Goal: Task Accomplishment & Management: Manage account settings

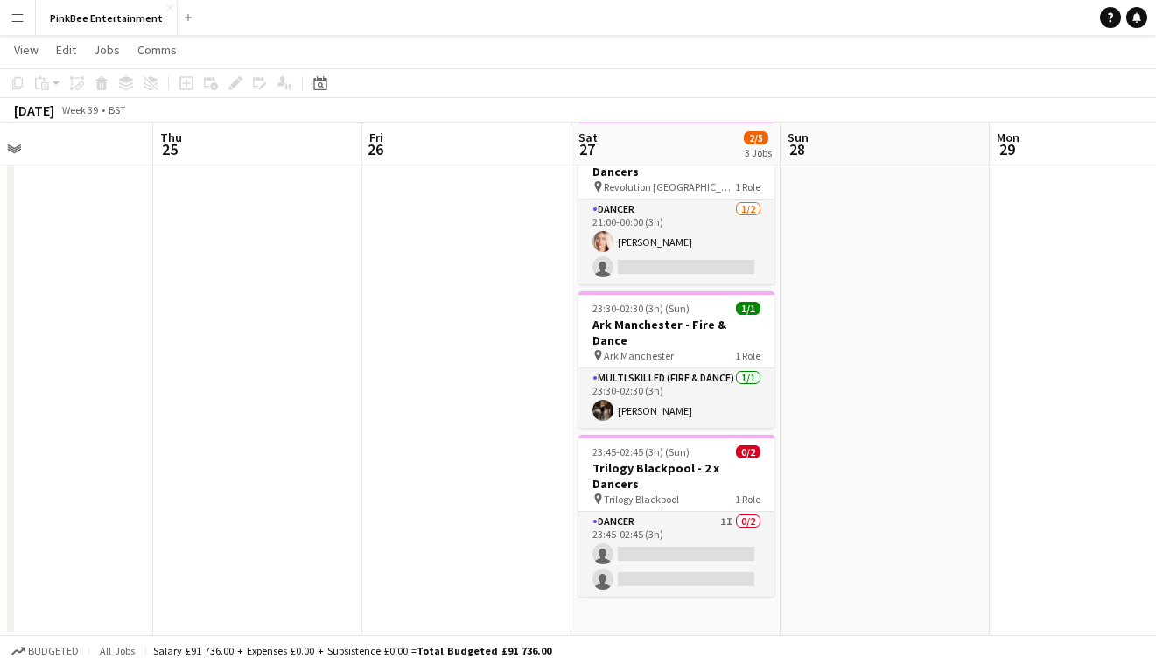
scroll to position [0, 737]
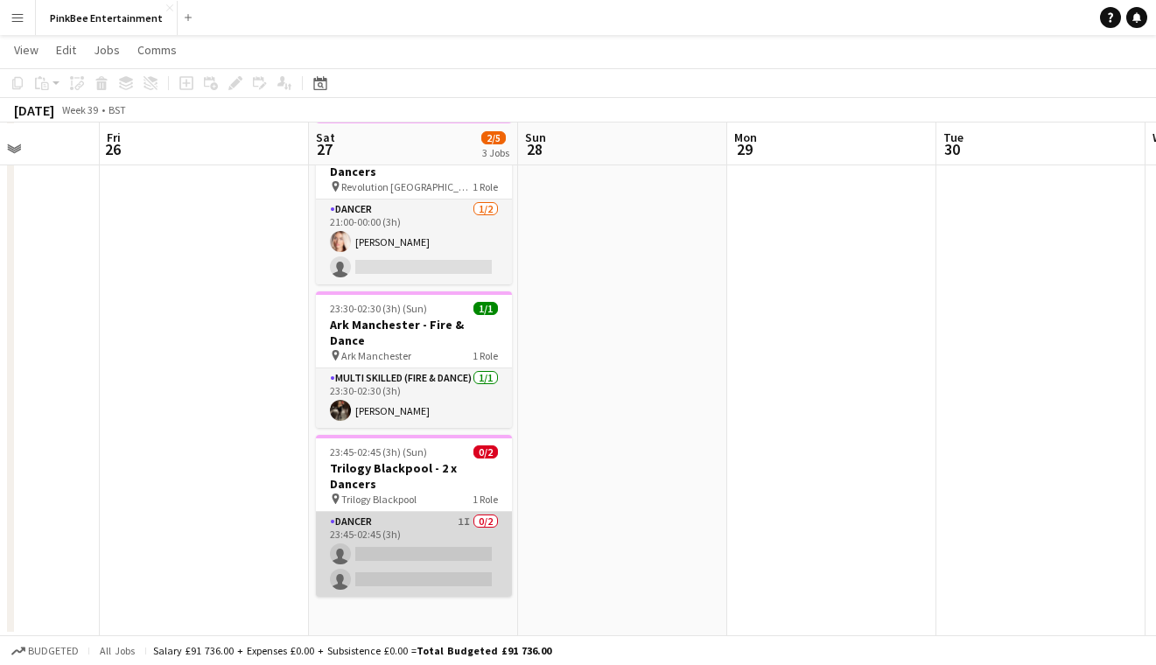
click at [408, 512] on app-card-role "Dancer 1I 0/2 23:45-02:45 (3h) single-neutral-actions single-neutral-actions" at bounding box center [414, 554] width 196 height 85
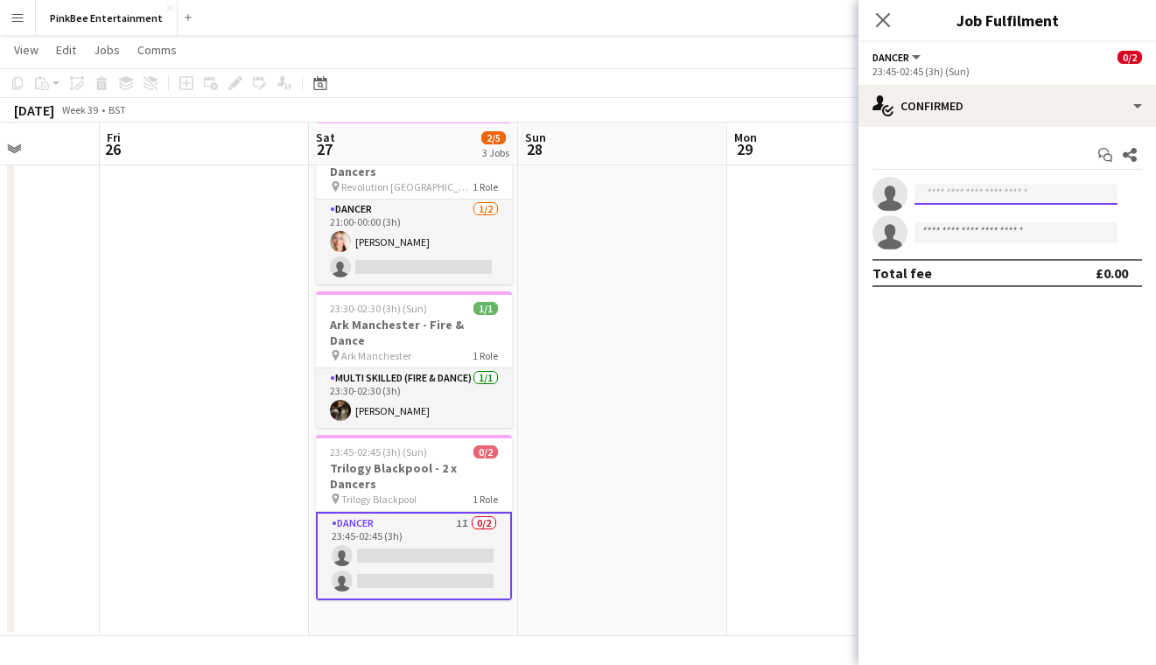
click at [1022, 184] on input at bounding box center [1016, 194] width 203 height 21
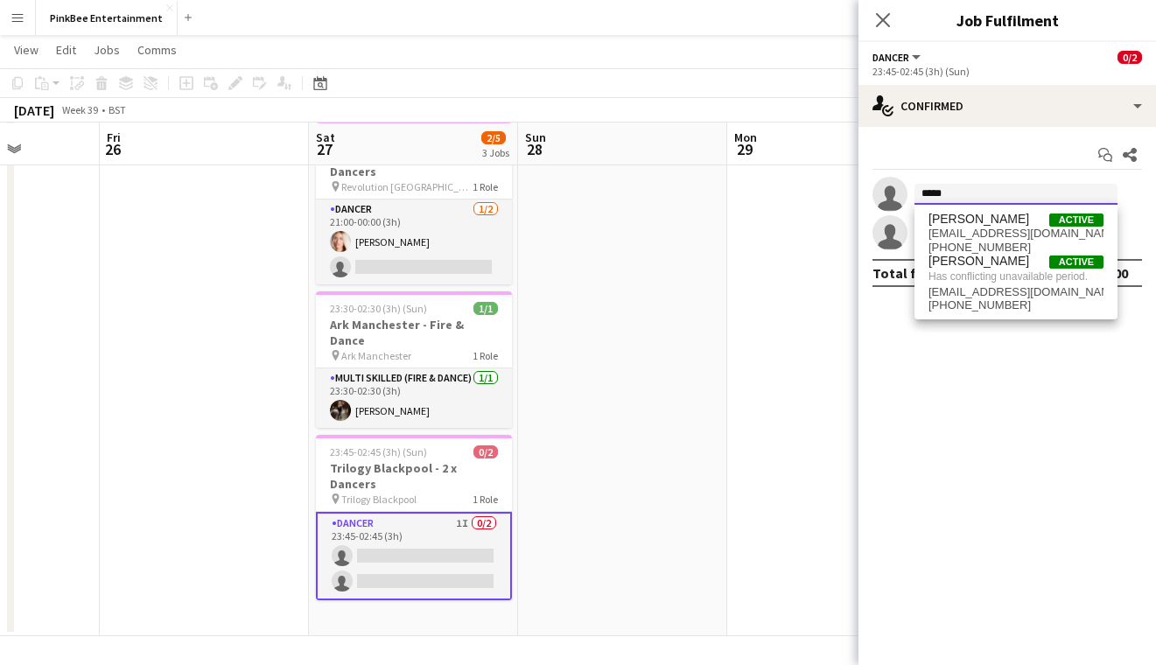
type input "*****"
click at [1032, 224] on span "[PERSON_NAME] Active" at bounding box center [1016, 219] width 175 height 15
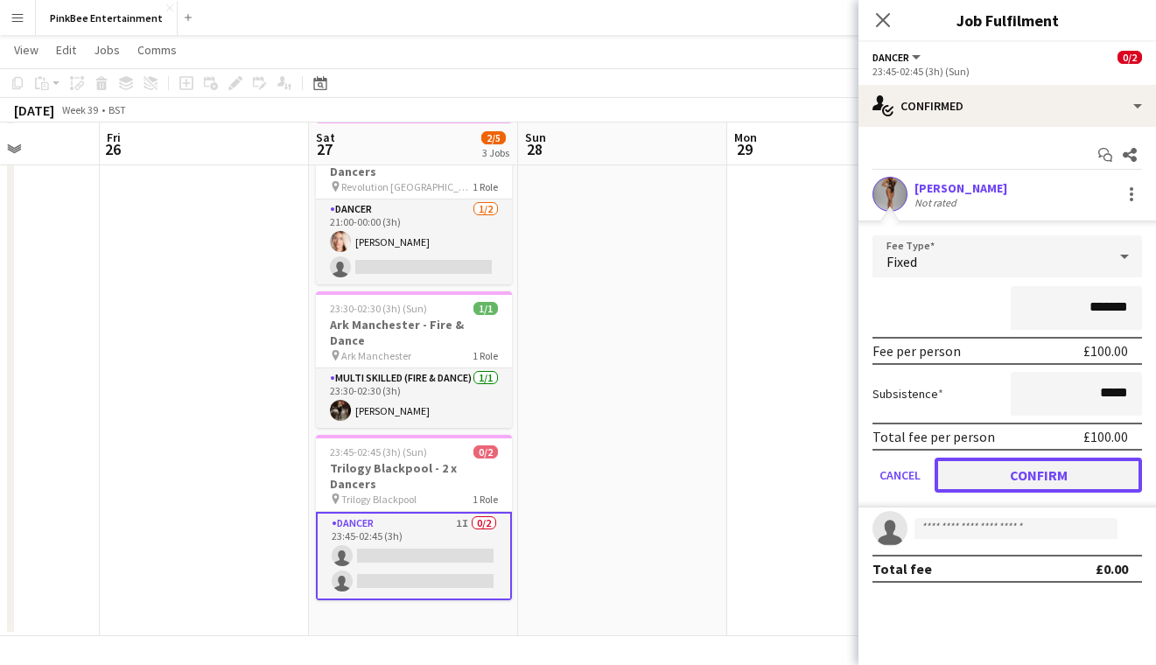
click at [1020, 471] on button "Confirm" at bounding box center [1038, 475] width 207 height 35
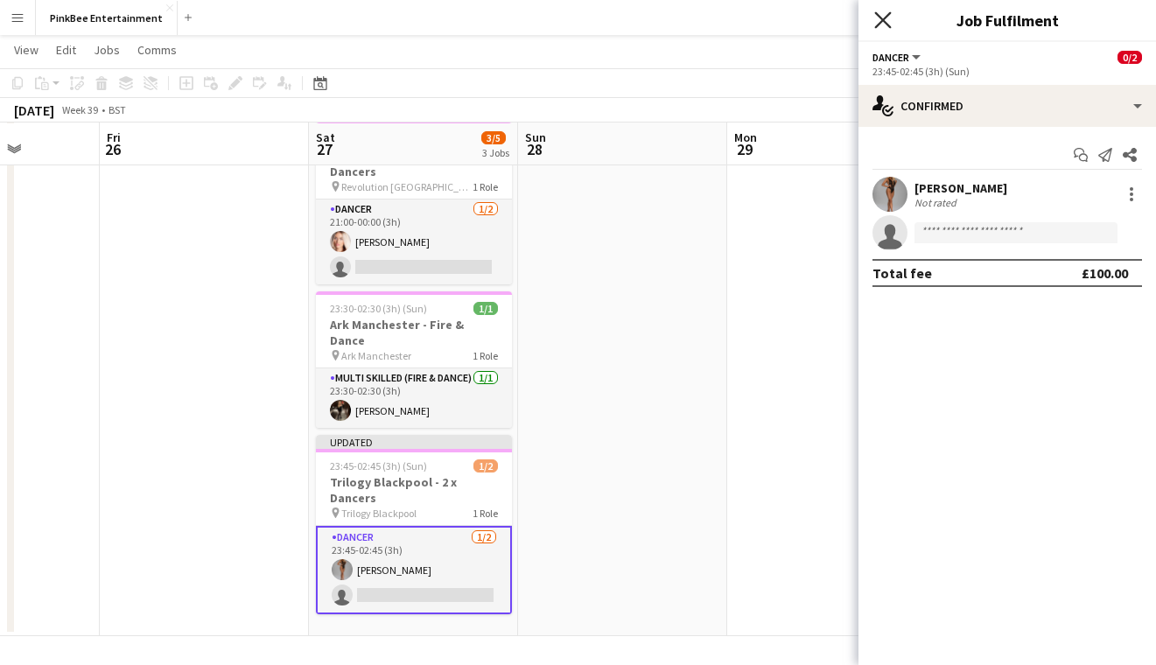
click at [887, 22] on icon "Close pop-in" at bounding box center [883, 19] width 17 height 17
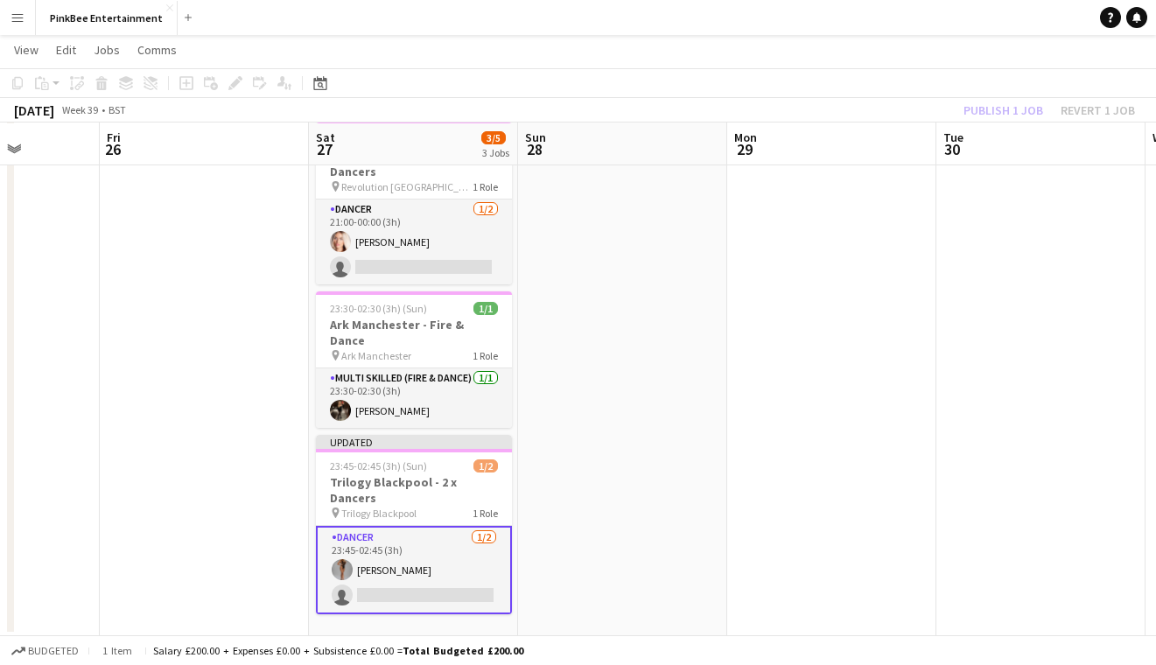
click at [996, 114] on div "Publish 1 job Revert 1 job" at bounding box center [1050, 110] width 214 height 23
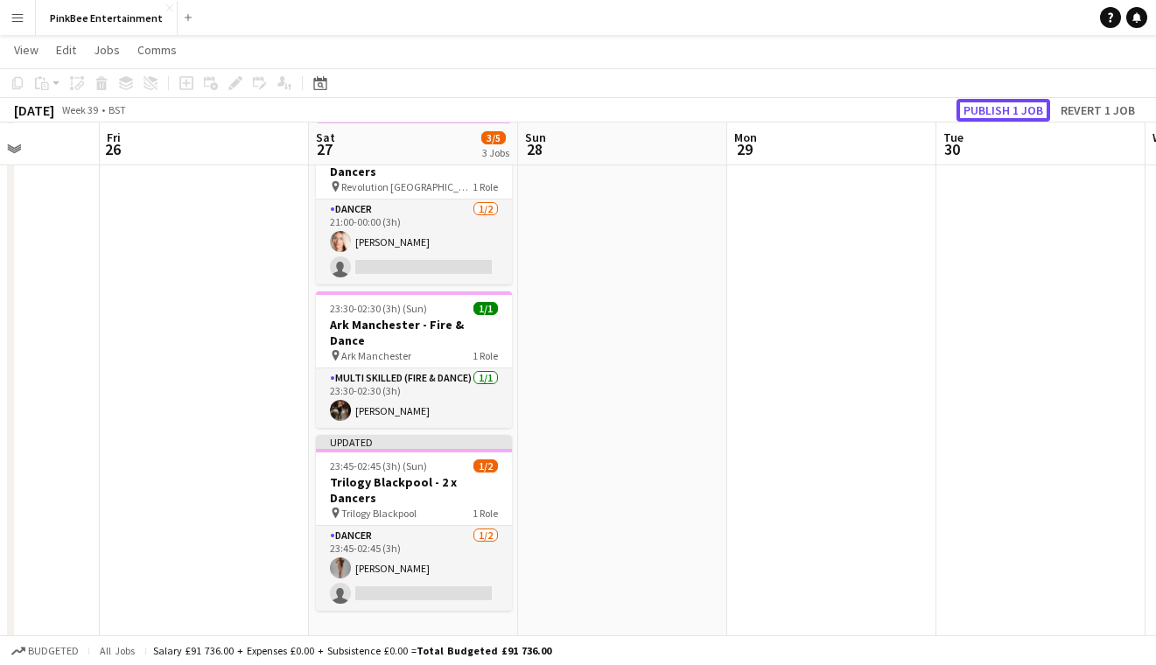
click at [996, 114] on button "Publish 1 job" at bounding box center [1004, 110] width 94 height 23
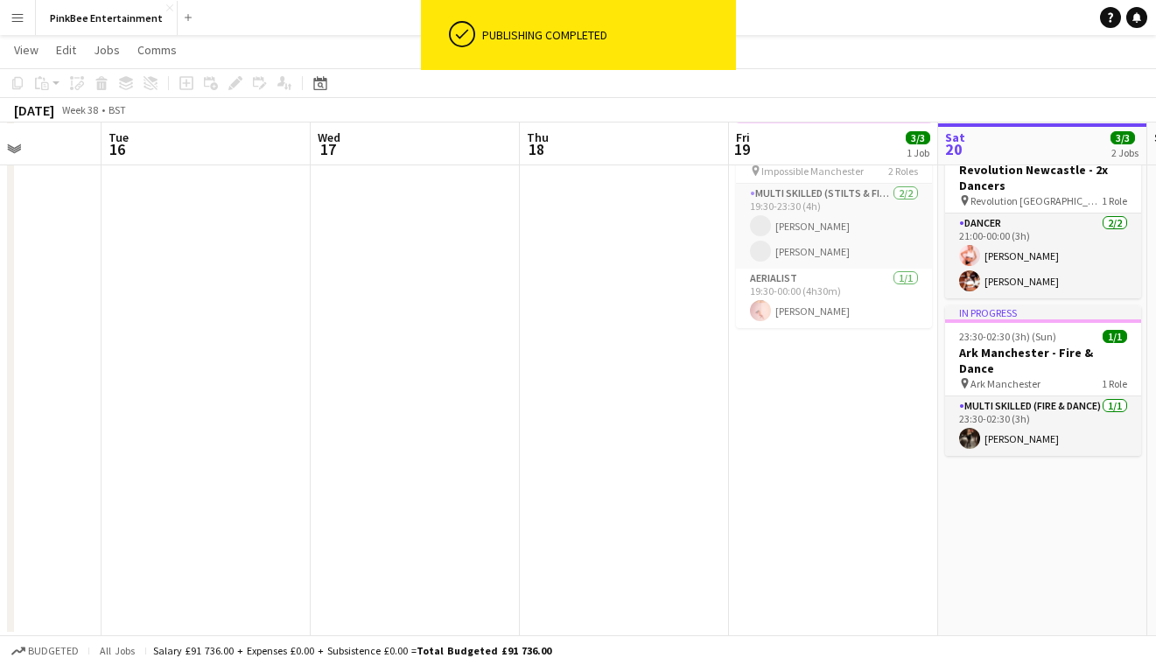
scroll to position [0, 545]
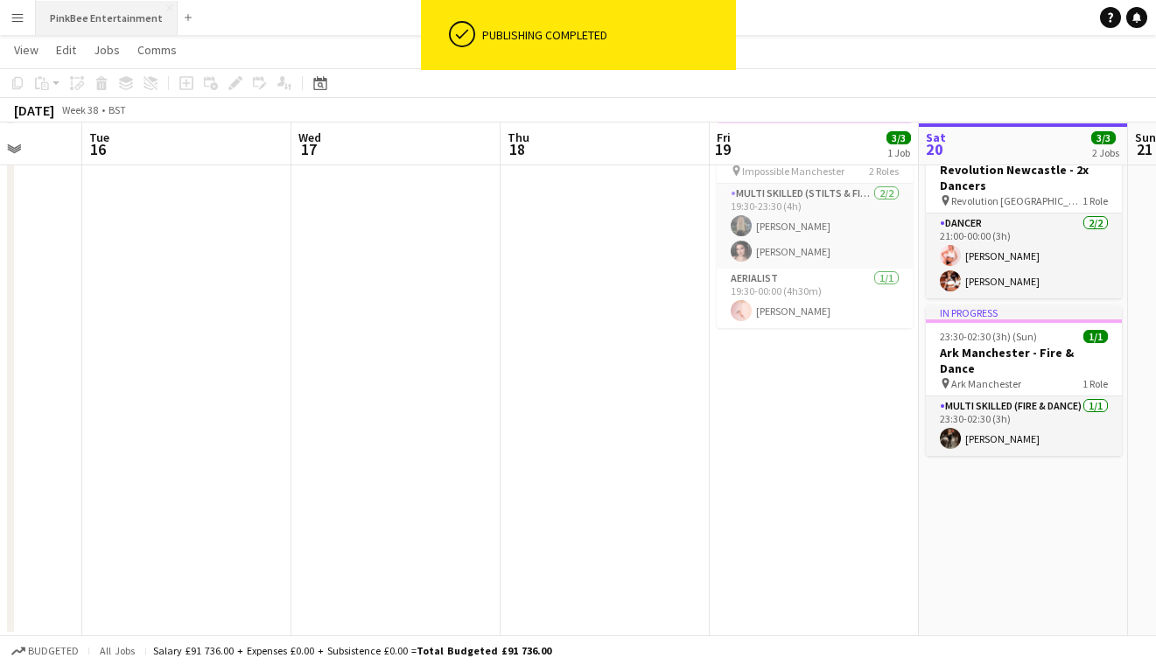
click at [102, 22] on button "PinkBee Entertainment Close" at bounding box center [107, 18] width 142 height 34
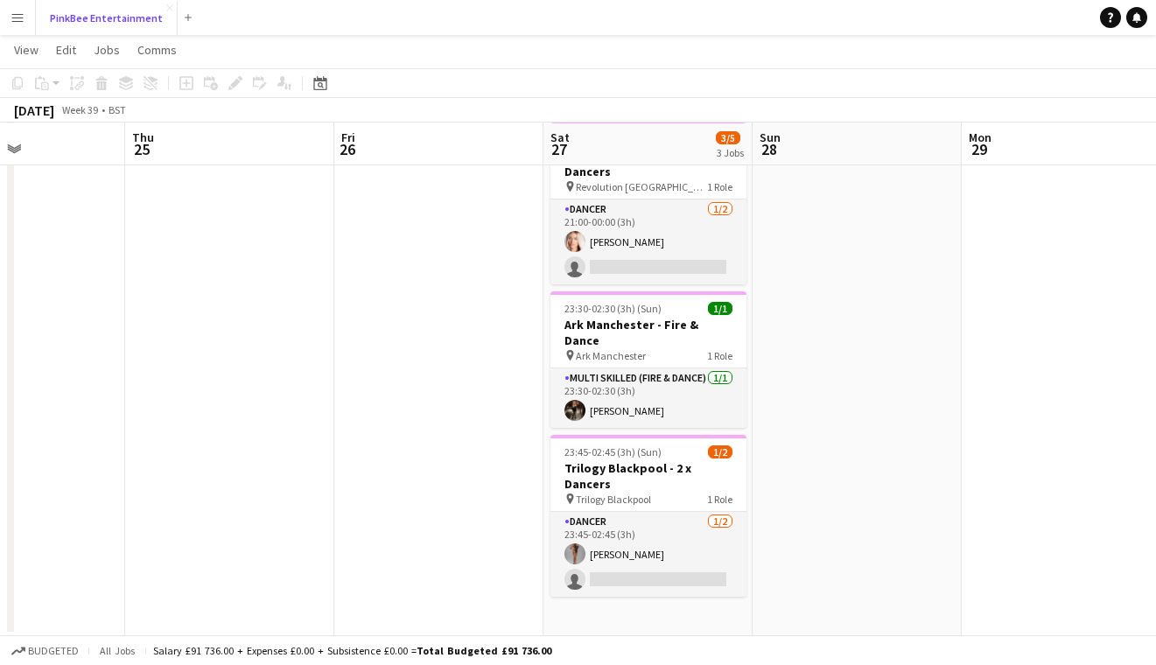
scroll to position [0, 0]
